Goal: Task Accomplishment & Management: Manage account settings

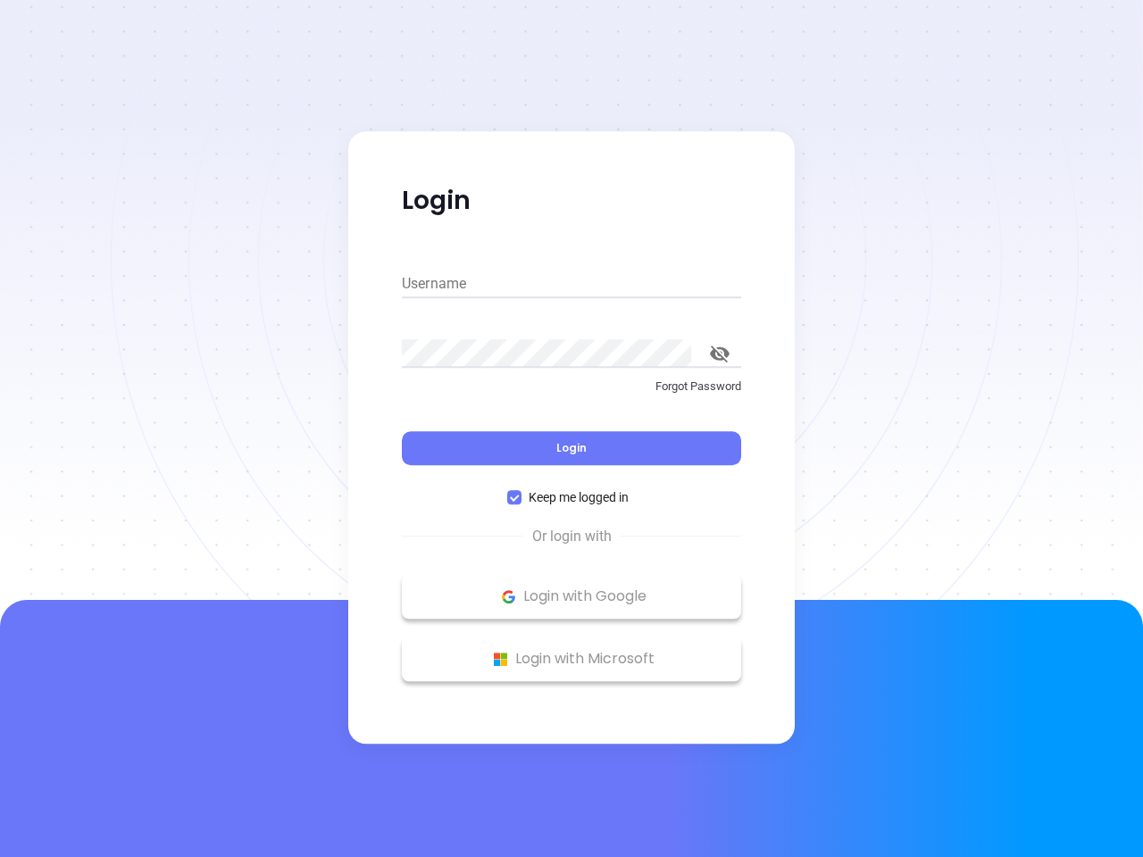
click at [572, 429] on div "Login" at bounding box center [571, 437] width 339 height 55
click at [572, 284] on input "Username" at bounding box center [571, 284] width 339 height 29
click at [720, 354] on icon "toggle password visibility" at bounding box center [720, 354] width 20 height 17
click at [572, 448] on span "Login" at bounding box center [571, 447] width 30 height 15
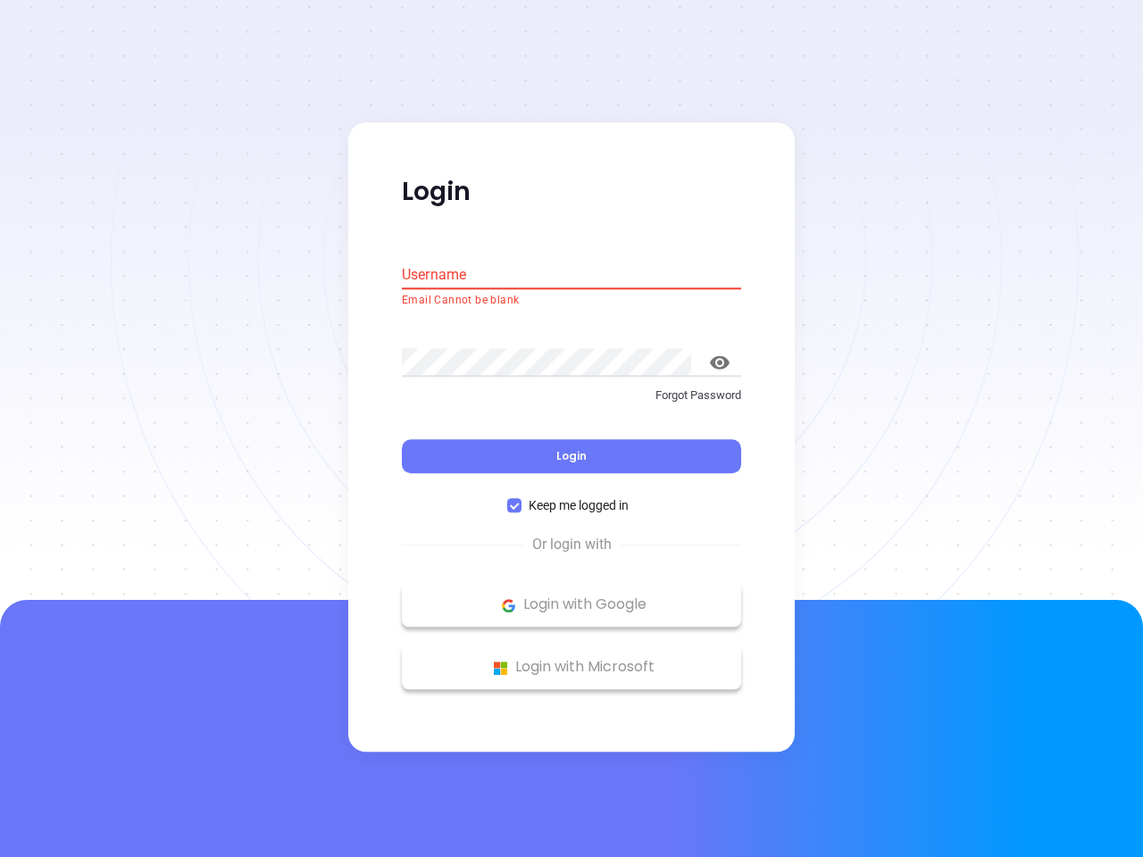
click at [572, 497] on span "Keep me logged in" at bounding box center [579, 507] width 114 height 20
click at [522, 499] on input "Keep me logged in" at bounding box center [514, 506] width 14 height 14
checkbox input "false"
click at [572, 597] on p "Login with Google" at bounding box center [572, 605] width 322 height 27
click at [572, 659] on p "Login with Microsoft" at bounding box center [572, 668] width 322 height 27
